Goal: Entertainment & Leisure: Consume media (video, audio)

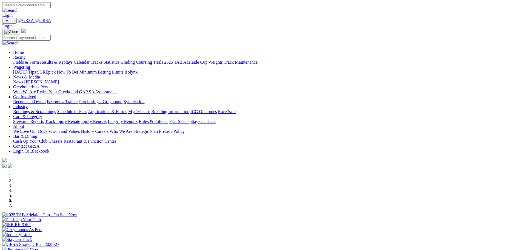
click at [73, 60] on link "Results & Replays" at bounding box center [56, 62] width 33 height 5
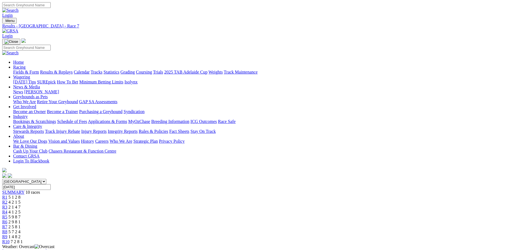
click at [236, 209] on div "R4 4 1 2 5" at bounding box center [261, 211] width 518 height 5
click at [21, 204] on span "2 1 4 7" at bounding box center [14, 206] width 12 height 5
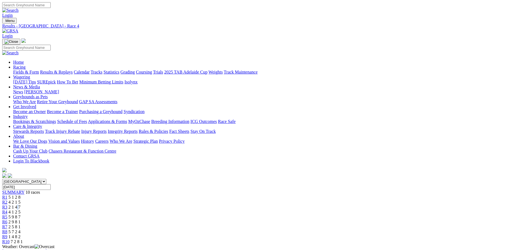
click at [21, 204] on span "2 1 4 7" at bounding box center [14, 206] width 12 height 5
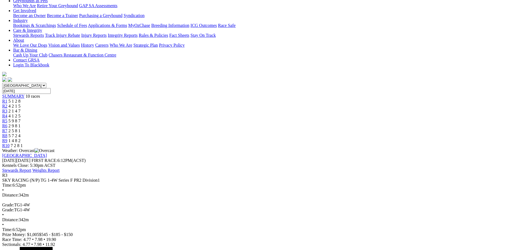
scroll to position [89, 0]
